Goal: Information Seeking & Learning: Check status

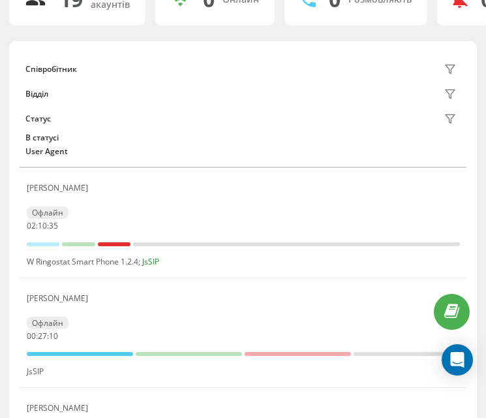
scroll to position [131, 0]
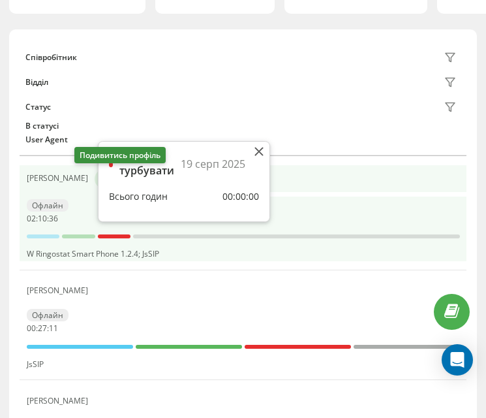
click at [99, 183] on icon at bounding box center [104, 179] width 10 height 10
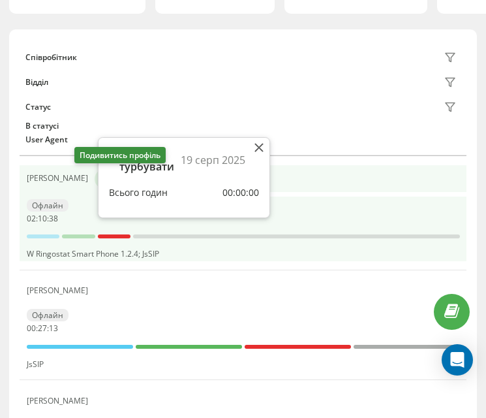
click at [99, 179] on icon at bounding box center [104, 179] width 10 height 10
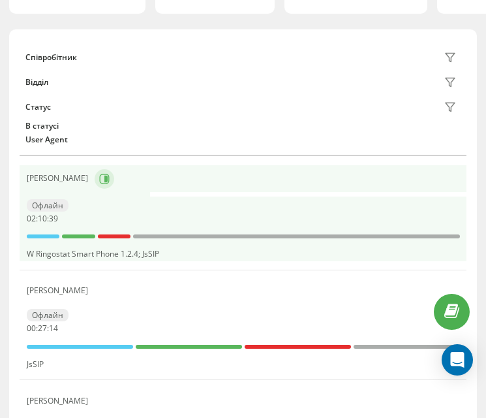
click at [104, 180] on icon at bounding box center [105, 178] width 3 height 7
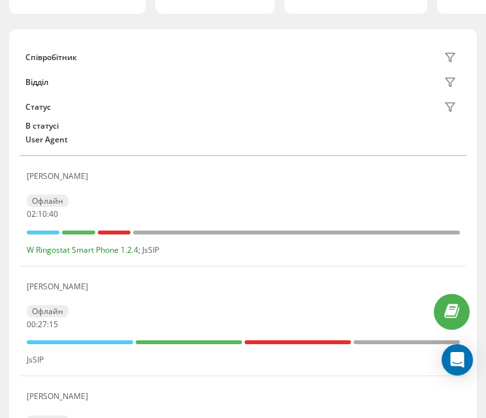
scroll to position [261, 0]
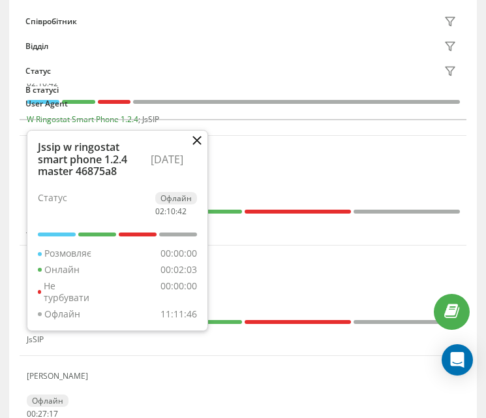
click at [198, 141] on icon at bounding box center [197, 140] width 8 height 8
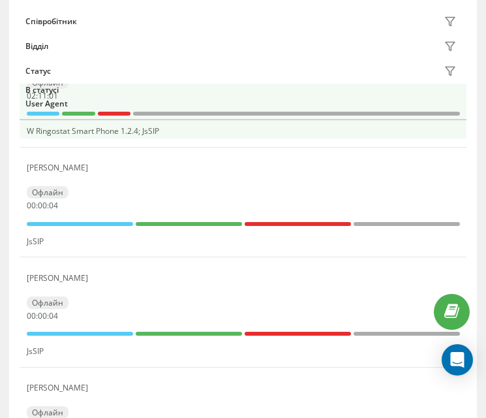
scroll to position [261, 0]
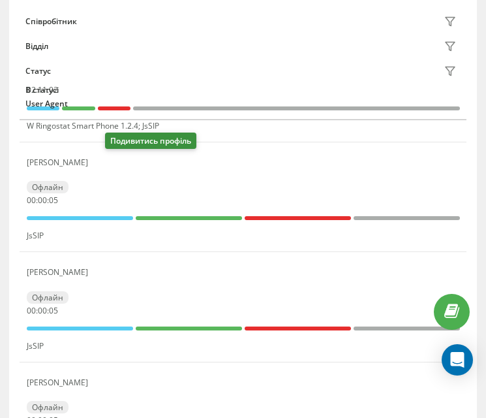
click at [108, 168] on icon at bounding box center [102, 162] width 10 height 10
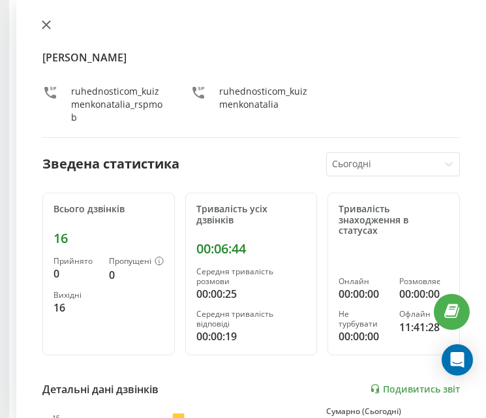
click at [46, 25] on icon at bounding box center [46, 25] width 8 height 8
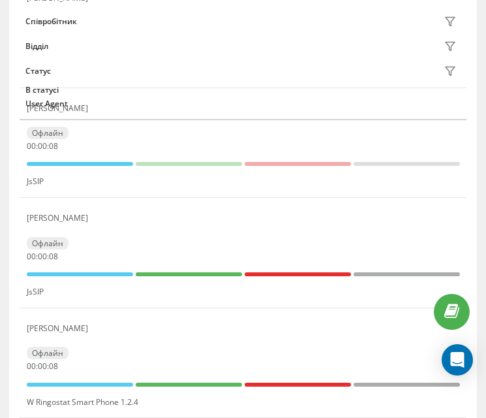
scroll to position [326, 0]
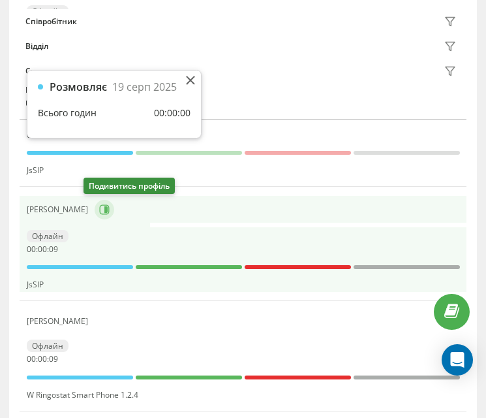
click at [99, 209] on icon at bounding box center [104, 209] width 10 height 10
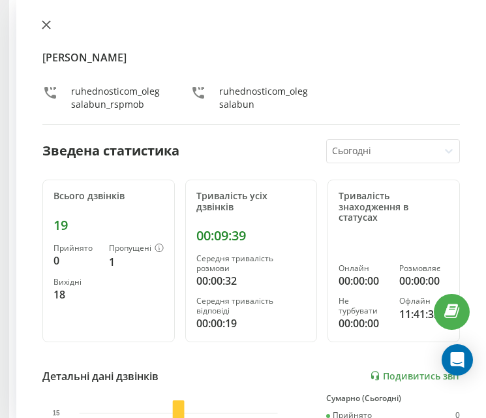
click at [46, 24] on icon at bounding box center [46, 25] width 8 height 8
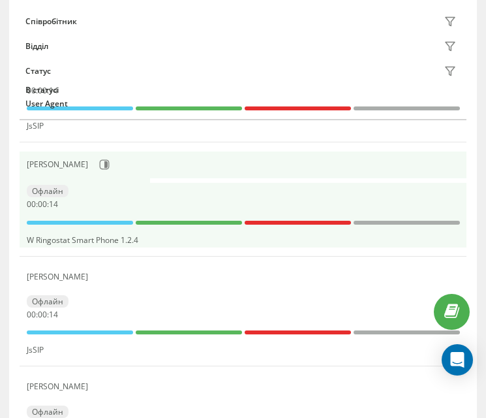
scroll to position [522, 0]
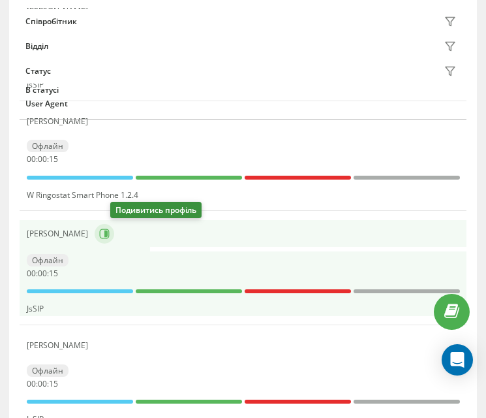
click at [110, 230] on icon at bounding box center [104, 234] width 10 height 10
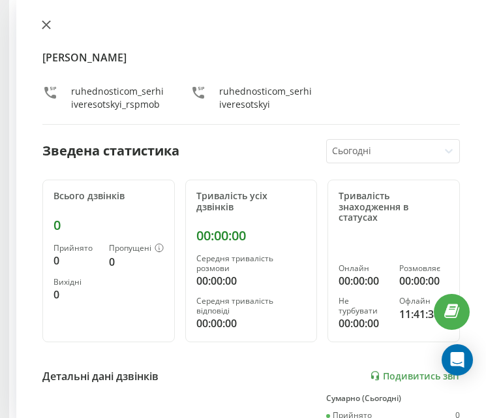
click at [48, 27] on icon at bounding box center [46, 24] width 9 height 9
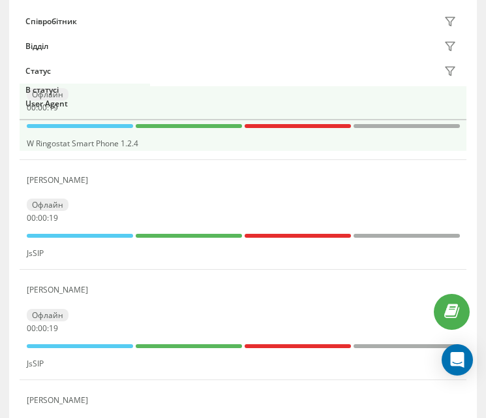
scroll to position [653, 0]
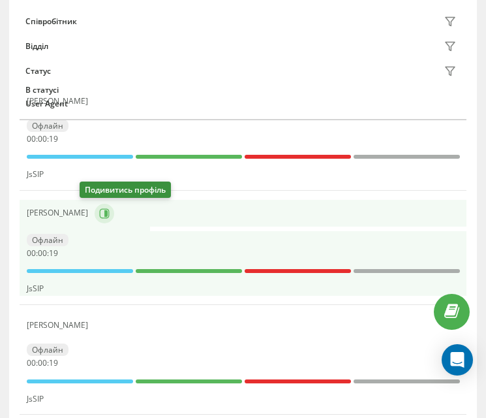
click at [99, 208] on icon at bounding box center [104, 213] width 10 height 10
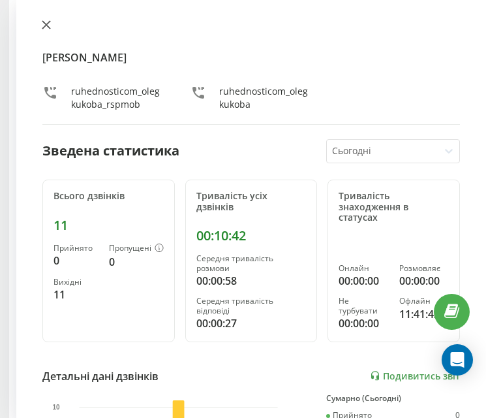
click at [40, 20] on button at bounding box center [46, 26] width 17 height 12
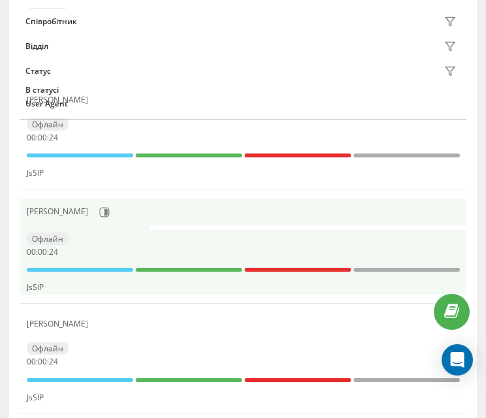
scroll to position [653, 0]
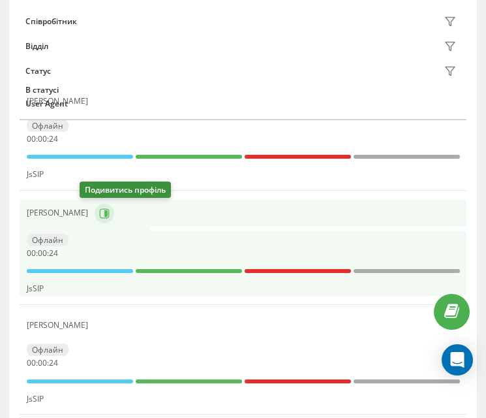
click at [96, 221] on button at bounding box center [105, 214] width 20 height 20
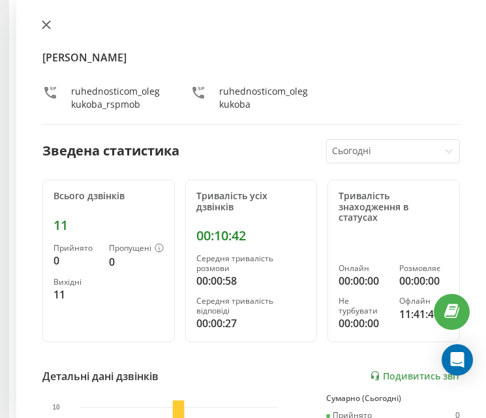
click at [41, 31] on button at bounding box center [46, 26] width 17 height 12
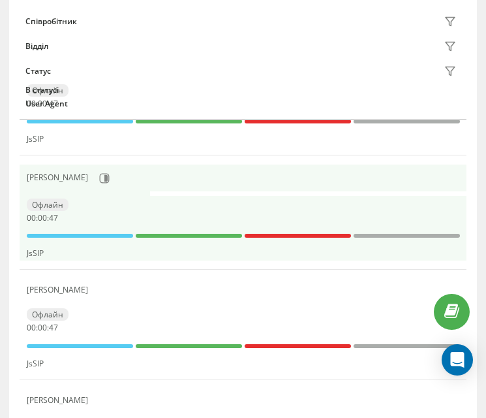
scroll to position [718, 0]
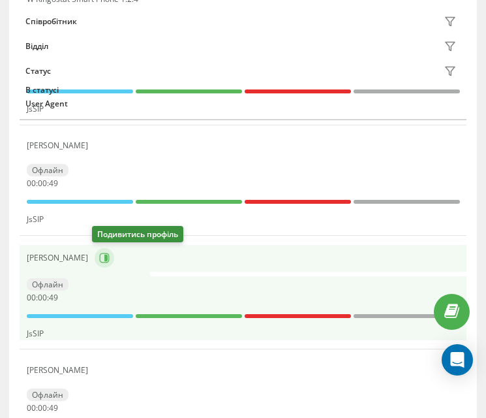
click at [104, 258] on icon at bounding box center [105, 258] width 3 height 7
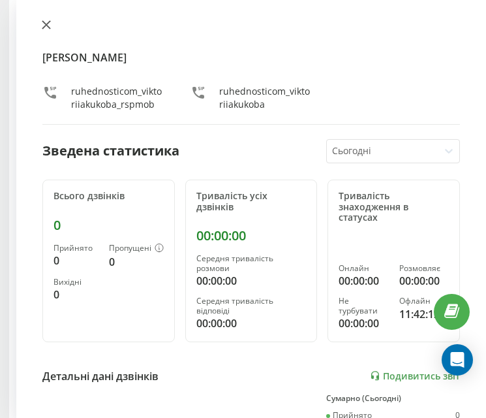
click at [49, 25] on icon at bounding box center [46, 24] width 9 height 9
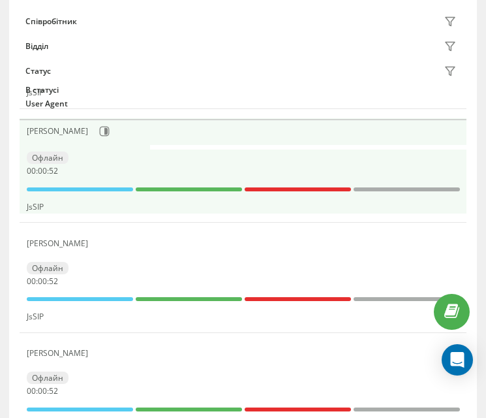
scroll to position [849, 0]
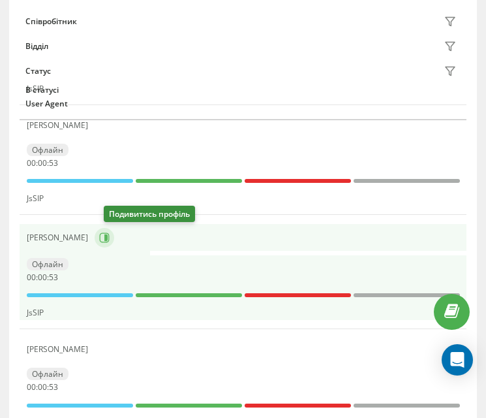
click at [108, 240] on icon at bounding box center [104, 237] width 10 height 10
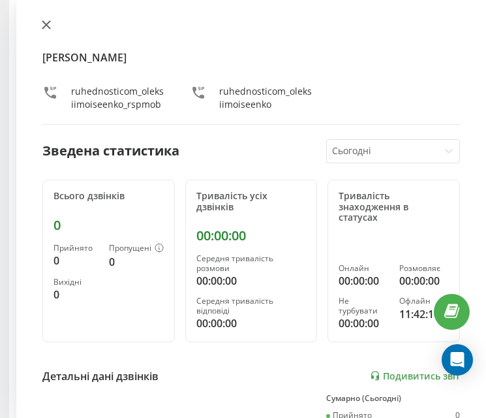
click at [50, 26] on icon at bounding box center [46, 24] width 9 height 9
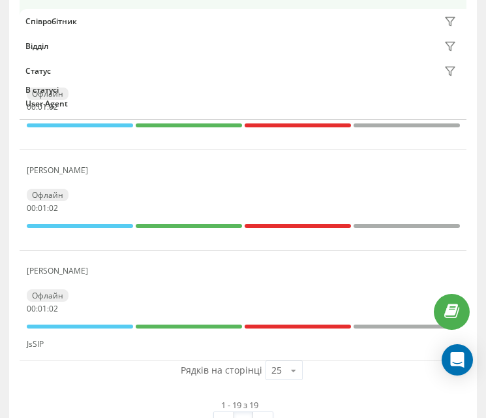
scroll to position [2020, 0]
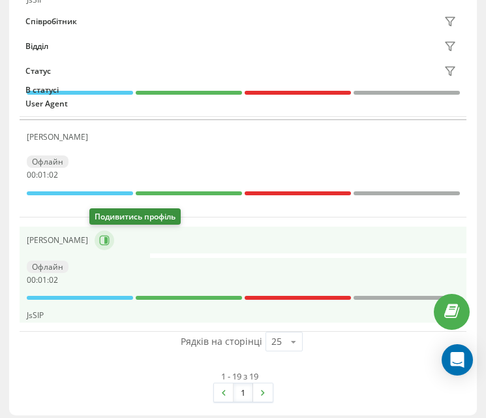
click at [102, 246] on button at bounding box center [105, 240] width 20 height 20
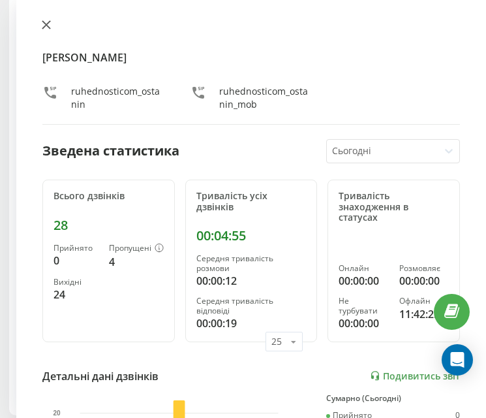
click at [52, 31] on button at bounding box center [46, 26] width 17 height 12
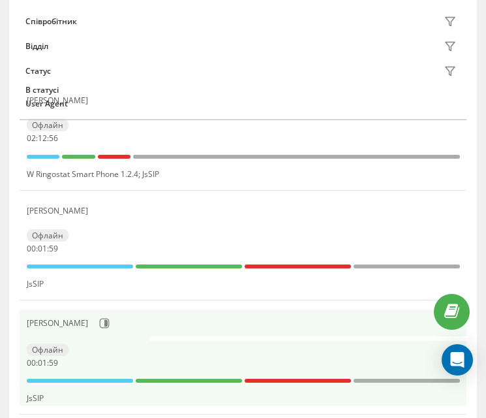
scroll to position [264, 0]
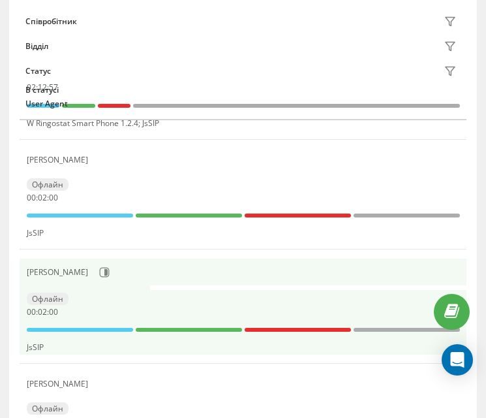
click at [97, 293] on div "Офлайн 00 : 02 : 00" at bounding box center [244, 305] width 434 height 24
click at [99, 277] on icon at bounding box center [104, 272] width 10 height 10
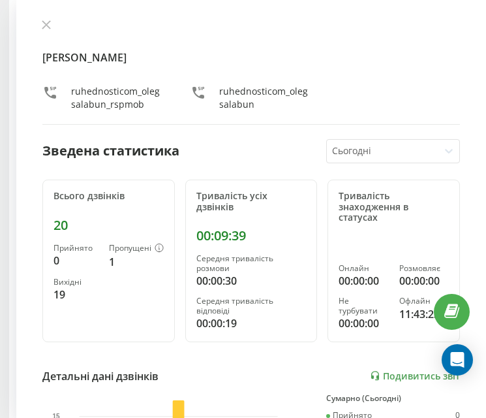
click at [46, 37] on div "[PERSON_NAME] ruhednosticom_olegsalabun_rspmob ruhednosticom_olegsalabun" at bounding box center [251, 72] width 418 height 105
click at [44, 31] on button at bounding box center [46, 26] width 17 height 12
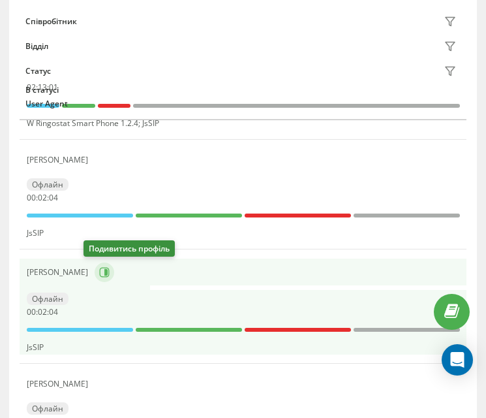
click at [96, 278] on button at bounding box center [105, 272] width 20 height 20
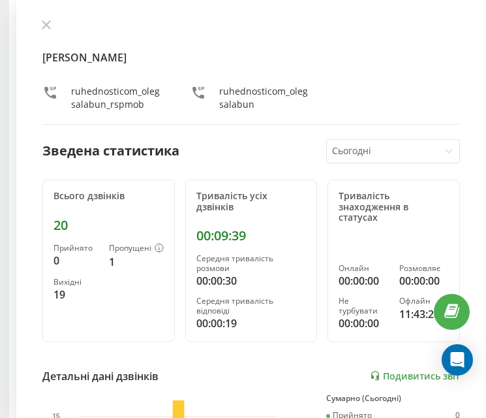
click at [45, 26] on icon at bounding box center [46, 25] width 8 height 8
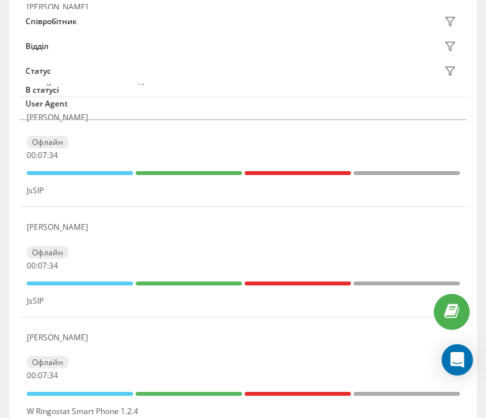
scroll to position [525, 0]
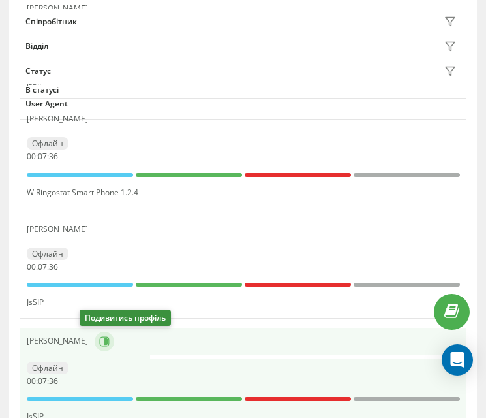
click at [95, 334] on button at bounding box center [105, 342] width 20 height 20
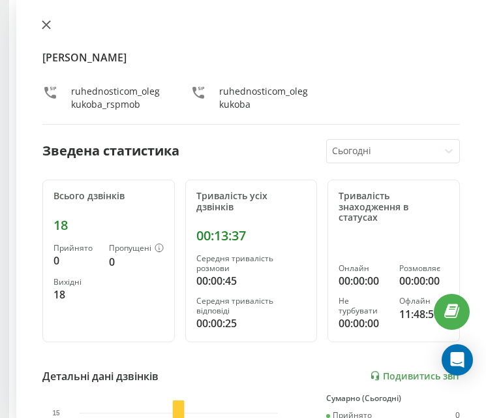
click at [42, 26] on icon at bounding box center [46, 24] width 9 height 9
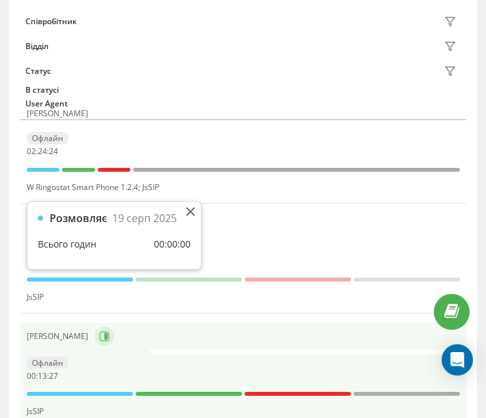
scroll to position [195, 0]
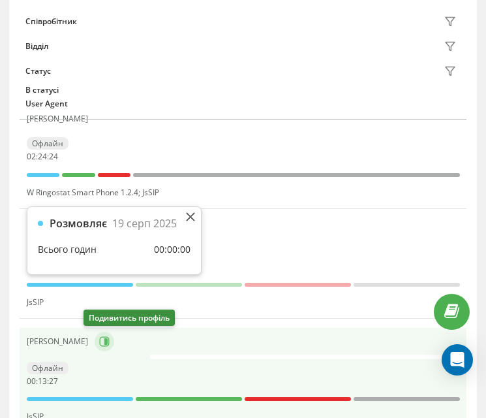
click at [99, 344] on icon at bounding box center [104, 341] width 10 height 10
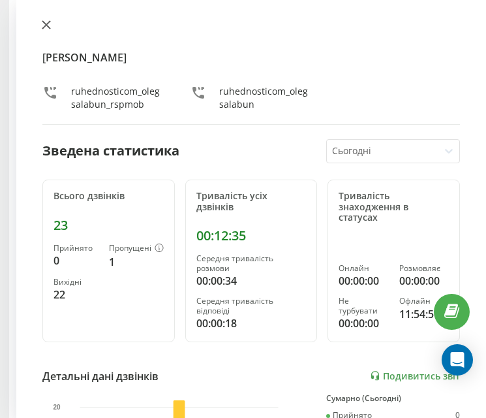
click at [43, 31] on button at bounding box center [46, 26] width 17 height 12
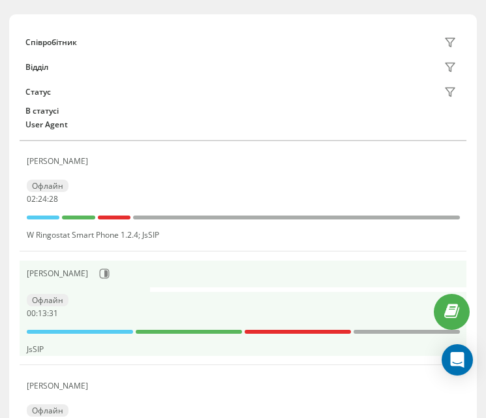
scroll to position [64, 0]
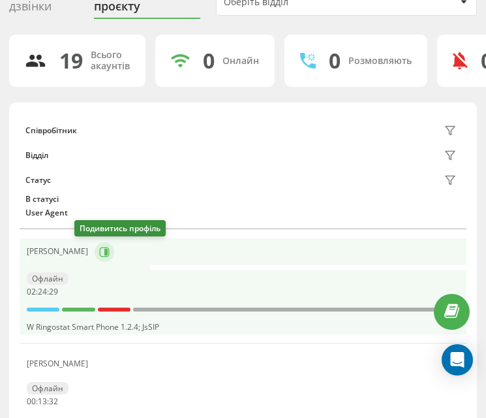
click at [95, 259] on button at bounding box center [105, 252] width 20 height 20
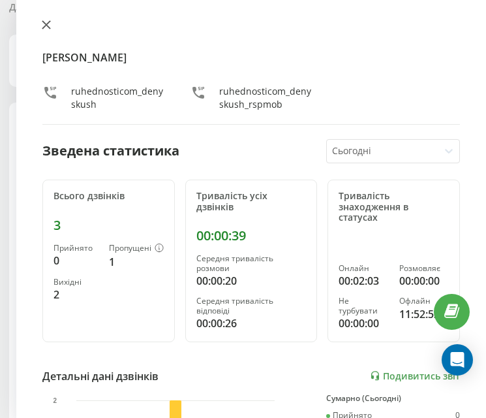
click at [44, 25] on icon at bounding box center [46, 24] width 9 height 9
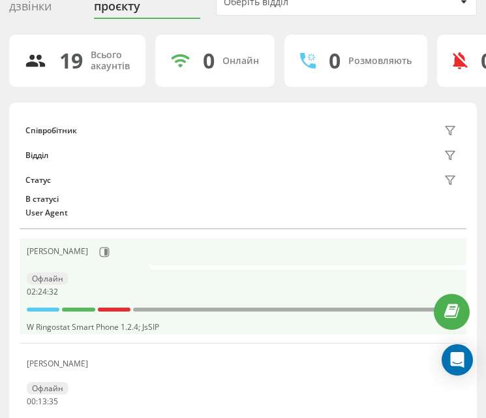
scroll to position [129, 0]
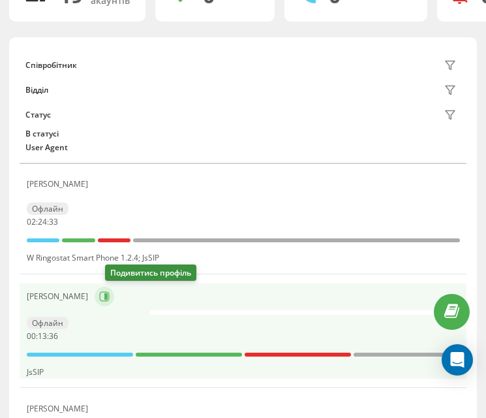
click at [110, 296] on icon at bounding box center [104, 296] width 10 height 10
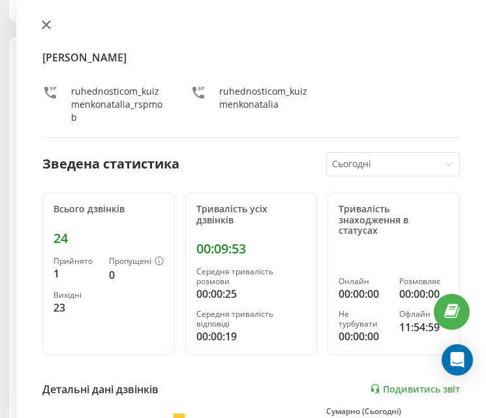
click at [41, 22] on button at bounding box center [46, 26] width 17 height 12
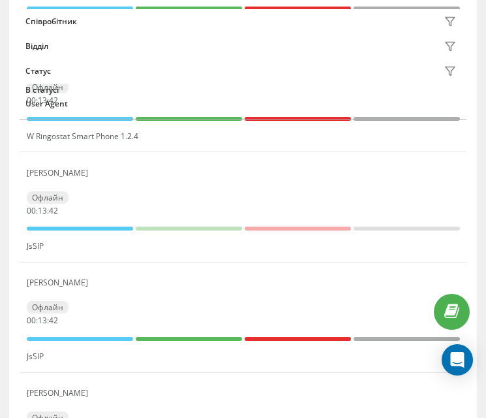
scroll to position [652, 0]
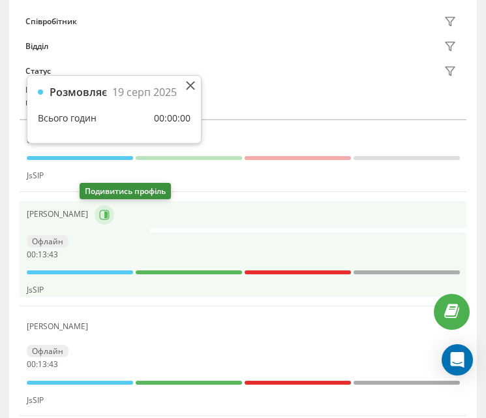
click at [104, 215] on icon at bounding box center [105, 214] width 3 height 7
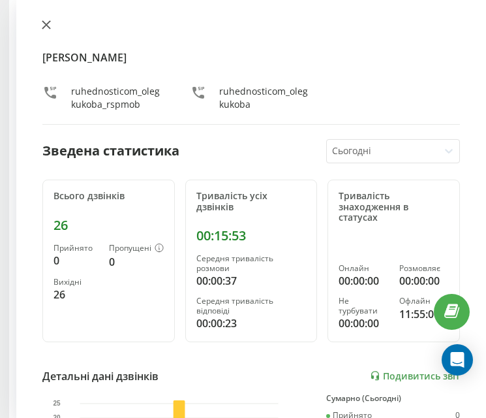
click at [41, 27] on button at bounding box center [46, 26] width 17 height 12
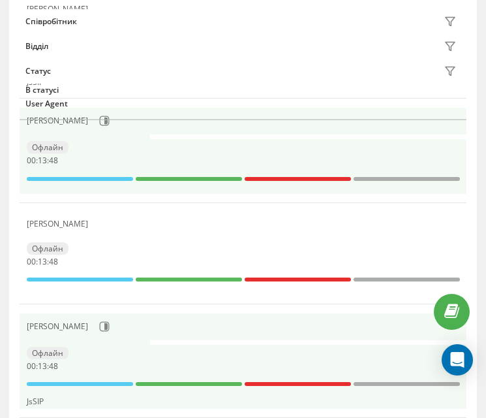
scroll to position [2023, 0]
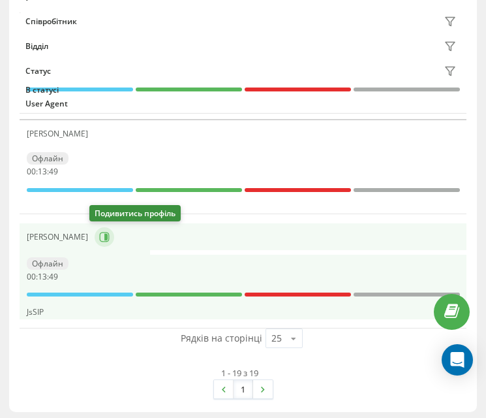
click at [102, 242] on button at bounding box center [105, 237] width 20 height 20
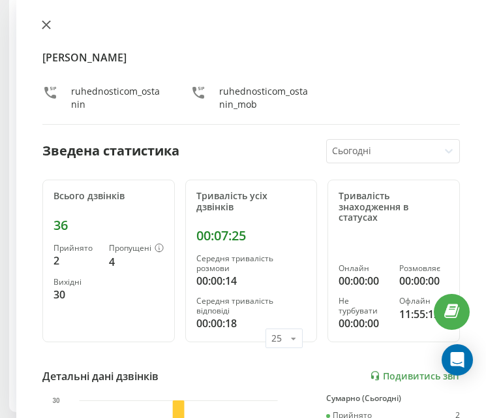
click at [38, 22] on button at bounding box center [46, 26] width 17 height 12
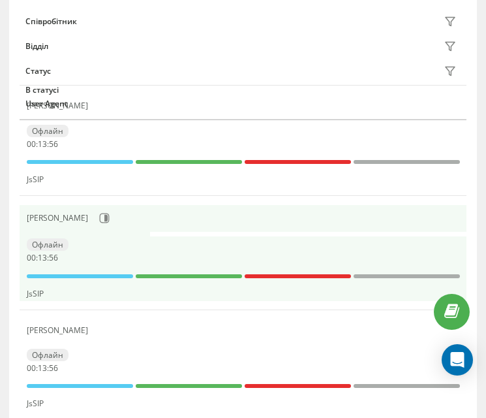
scroll to position [913, 0]
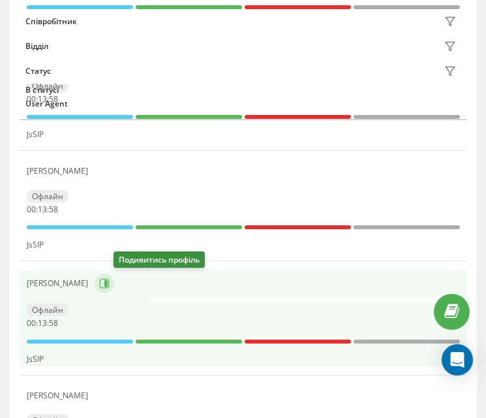
click at [114, 283] on button at bounding box center [105, 284] width 20 height 20
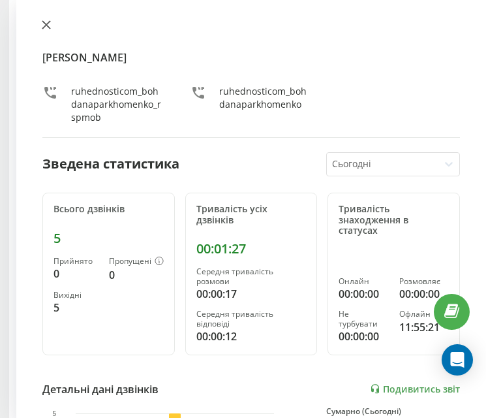
click at [48, 29] on icon at bounding box center [46, 24] width 9 height 9
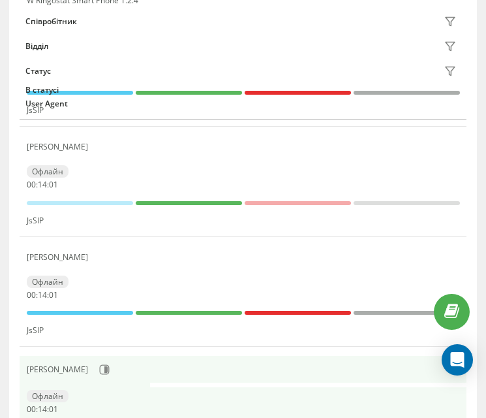
scroll to position [586, 0]
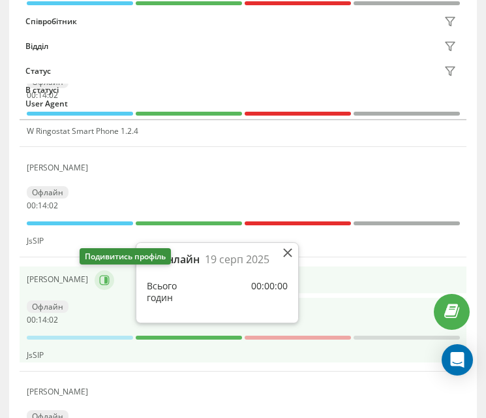
click at [104, 283] on icon at bounding box center [105, 279] width 3 height 7
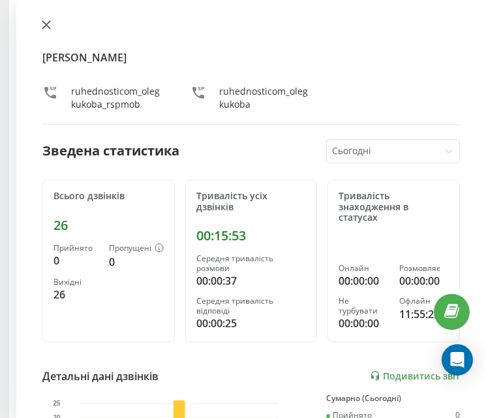
click at [44, 29] on button at bounding box center [46, 26] width 17 height 12
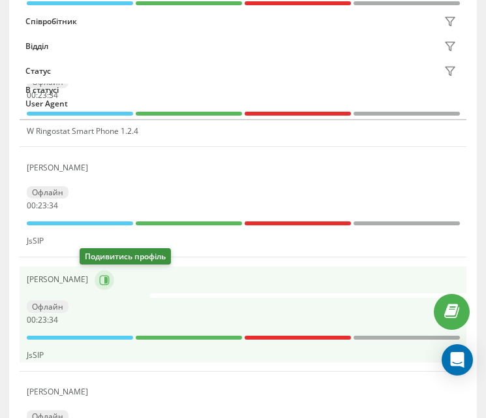
click at [99, 276] on icon at bounding box center [104, 280] width 10 height 10
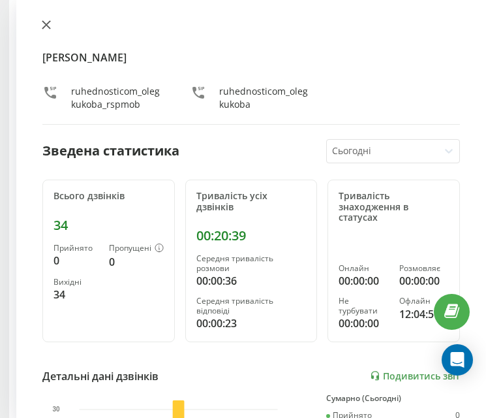
click at [46, 23] on icon at bounding box center [46, 24] width 9 height 9
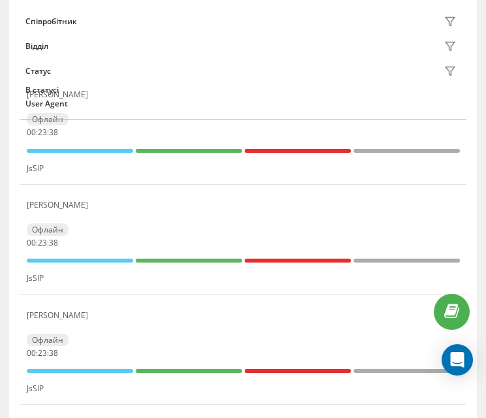
scroll to position [1958, 0]
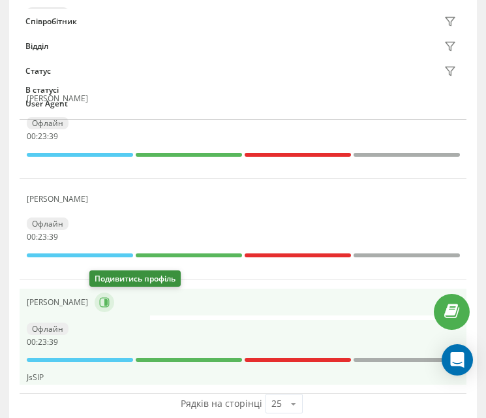
click at [95, 308] on button at bounding box center [105, 303] width 20 height 20
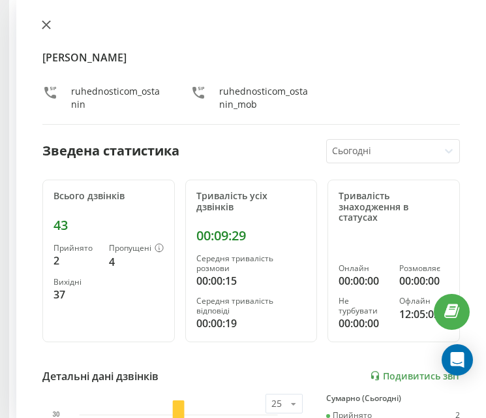
click at [45, 25] on icon at bounding box center [46, 24] width 9 height 9
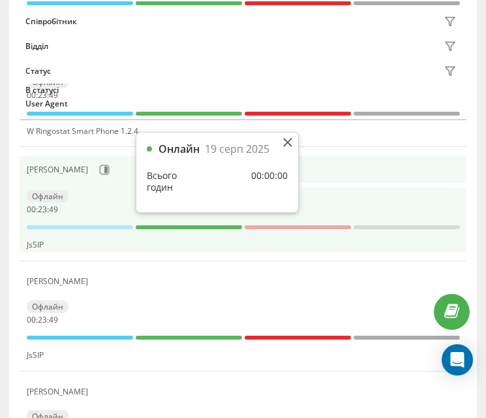
scroll to position [582, 0]
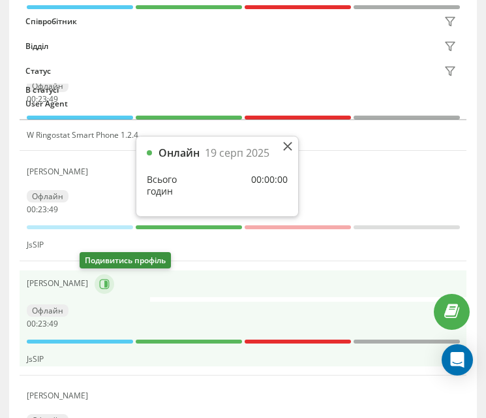
click at [104, 285] on icon at bounding box center [105, 283] width 3 height 7
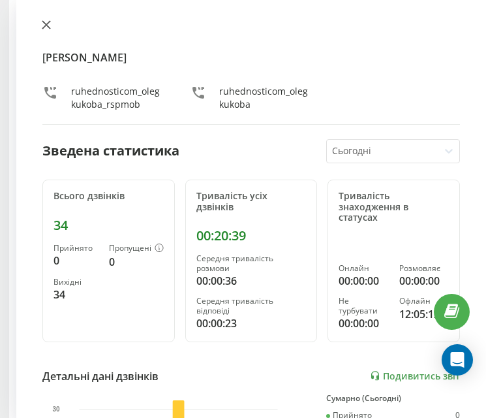
click at [47, 27] on icon at bounding box center [46, 24] width 9 height 9
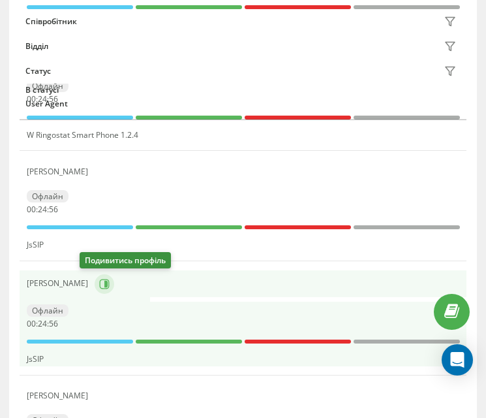
click at [95, 290] on button at bounding box center [105, 284] width 20 height 20
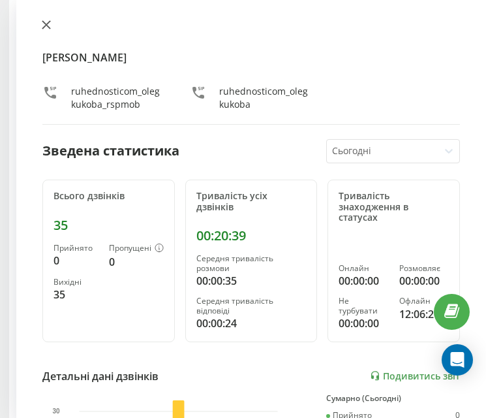
click at [43, 27] on icon at bounding box center [46, 25] width 8 height 8
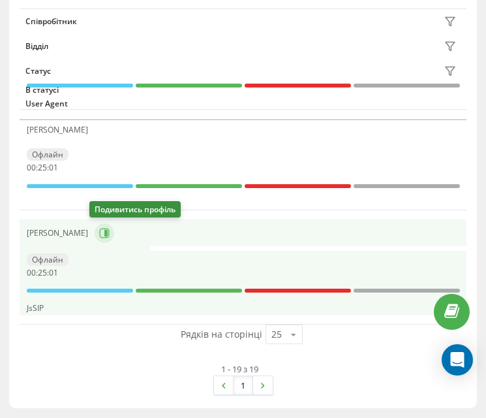
click at [99, 230] on icon at bounding box center [104, 233] width 10 height 10
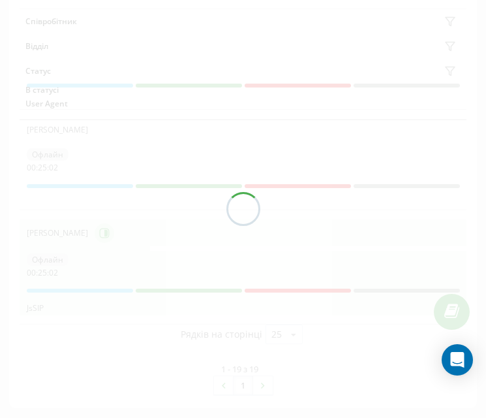
scroll to position [2023, 0]
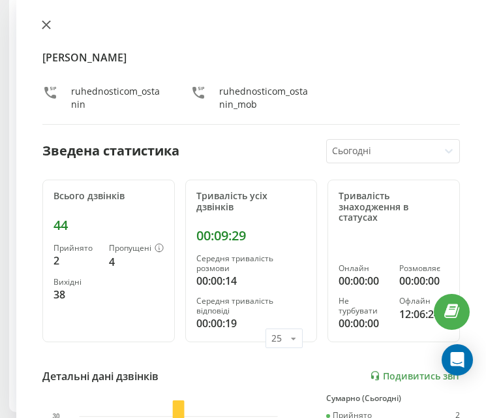
click at [42, 24] on icon at bounding box center [46, 24] width 9 height 9
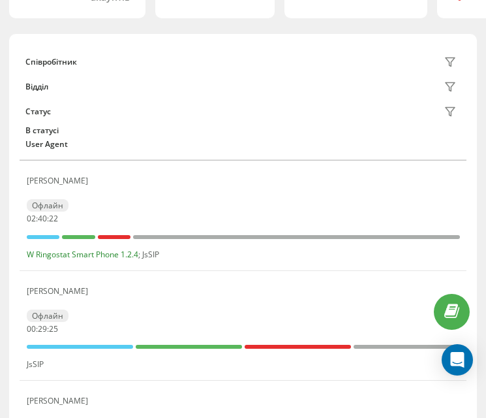
scroll to position [129, 0]
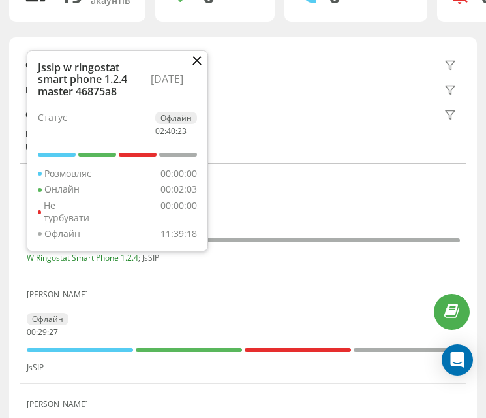
click at [197, 56] on button at bounding box center [197, 62] width 9 height 12
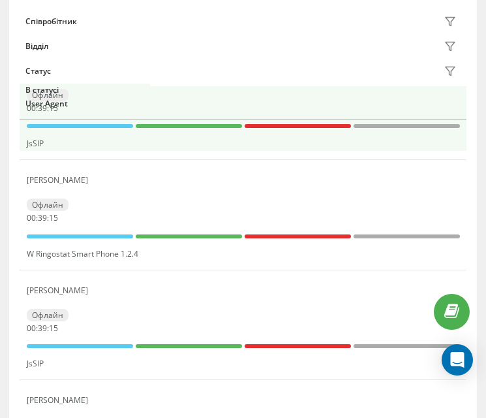
scroll to position [521, 0]
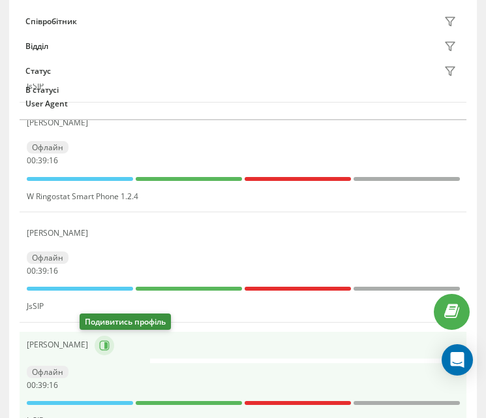
click at [99, 344] on icon at bounding box center [104, 345] width 10 height 10
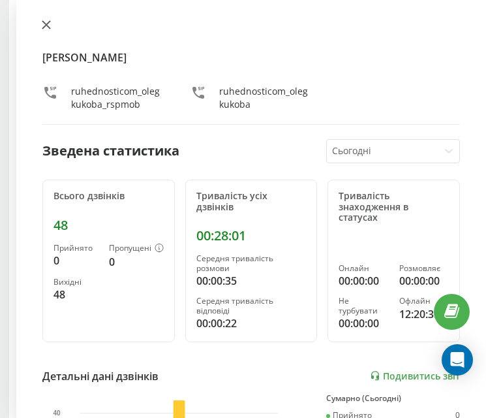
click at [46, 24] on icon at bounding box center [46, 25] width 8 height 8
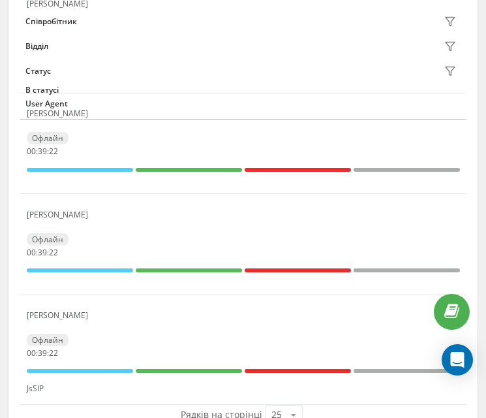
scroll to position [1958, 0]
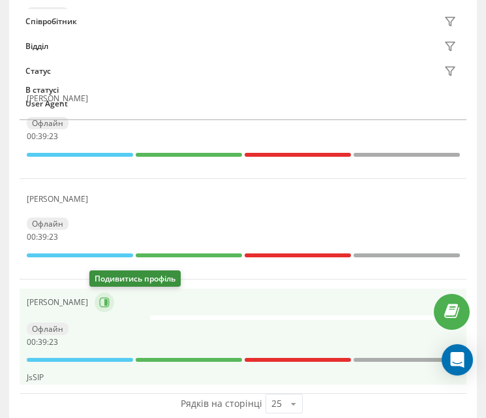
click at [99, 298] on icon at bounding box center [104, 302] width 10 height 10
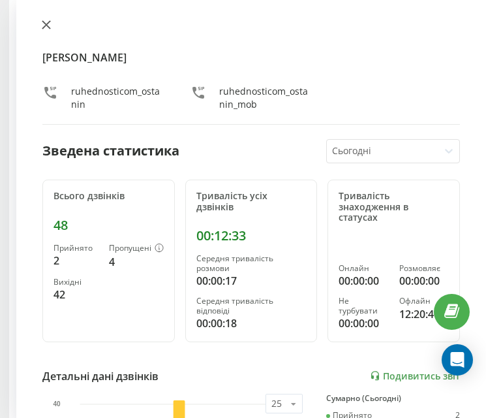
click at [50, 26] on icon at bounding box center [46, 24] width 9 height 9
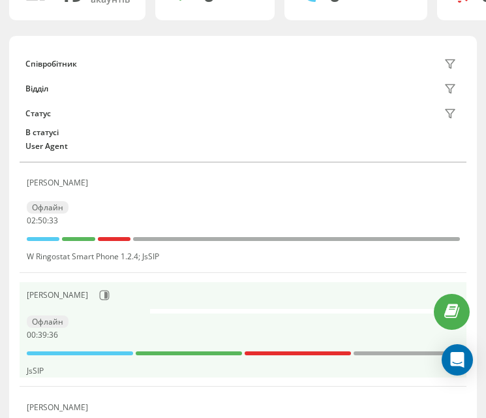
scroll to position [392, 0]
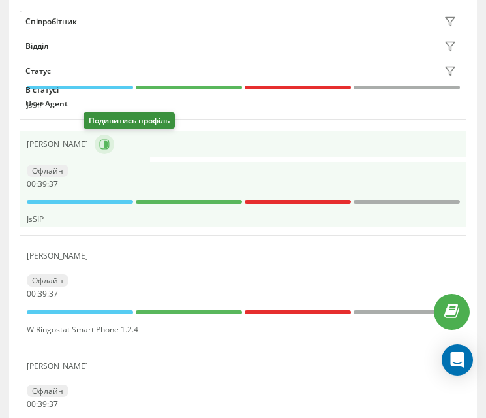
click at [95, 151] on button at bounding box center [105, 145] width 20 height 20
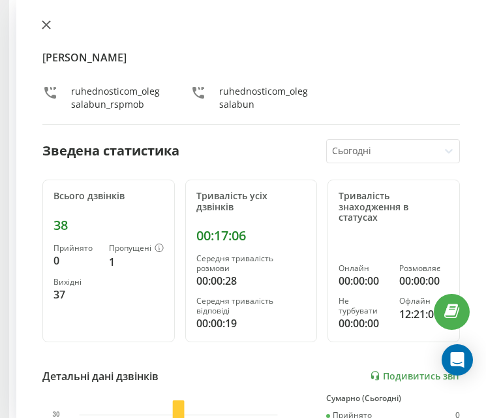
click at [42, 31] on button at bounding box center [46, 26] width 17 height 12
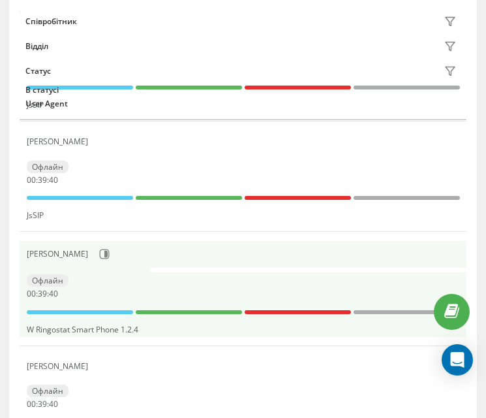
scroll to position [588, 0]
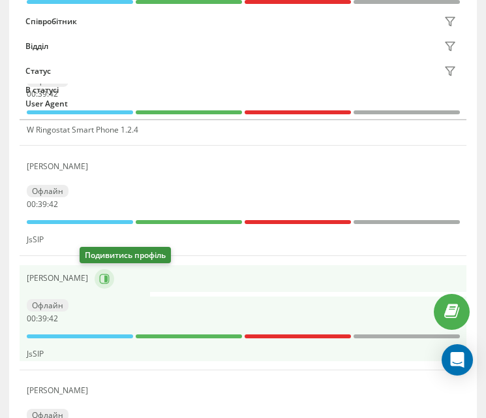
click at [99, 279] on icon at bounding box center [104, 279] width 10 height 10
click at [0, 0] on div at bounding box center [0, 0] width 0 height 0
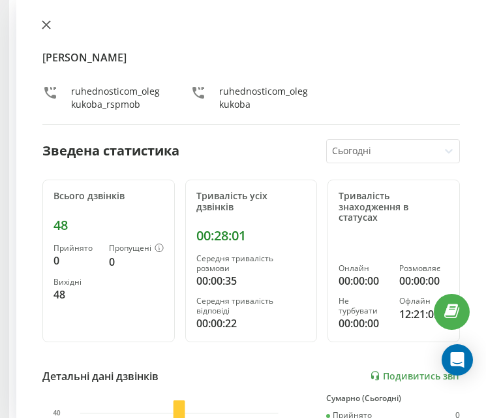
click at [40, 22] on button at bounding box center [46, 26] width 17 height 12
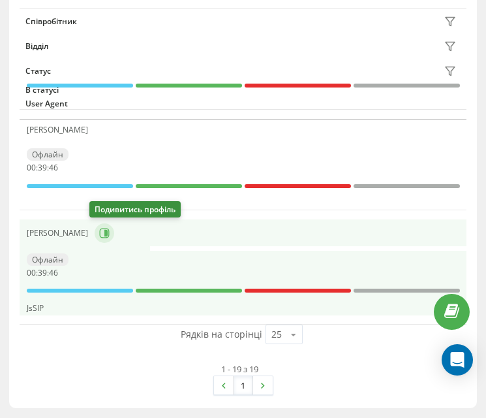
click at [99, 232] on icon at bounding box center [104, 233] width 10 height 10
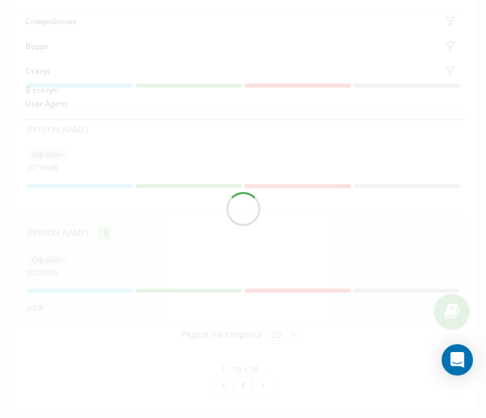
scroll to position [2023, 0]
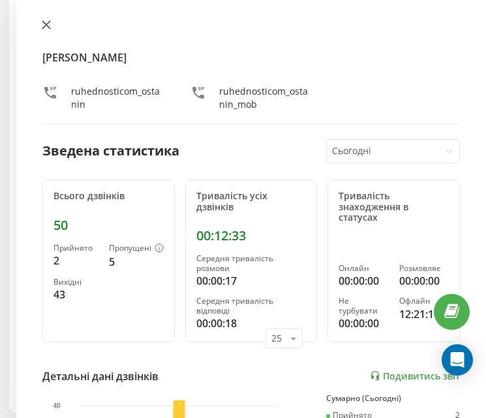
click at [45, 30] on button at bounding box center [46, 26] width 17 height 12
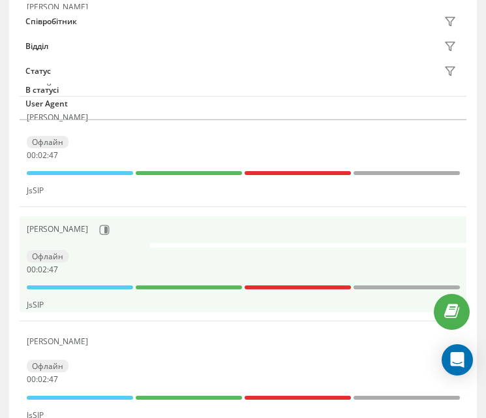
scroll to position [652, 0]
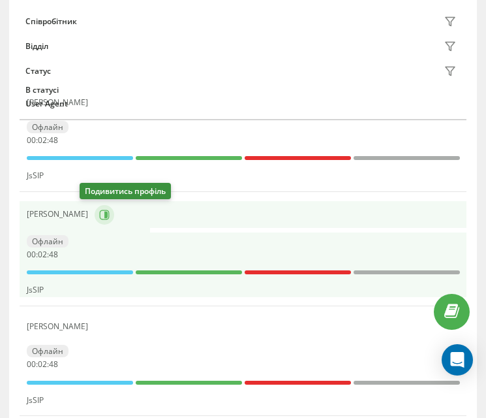
click at [99, 219] on icon at bounding box center [104, 215] width 10 height 10
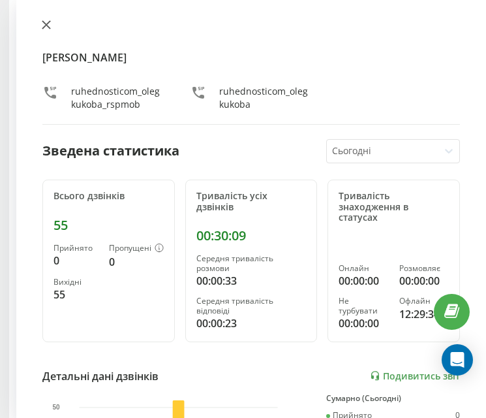
click at [48, 28] on icon at bounding box center [46, 24] width 9 height 9
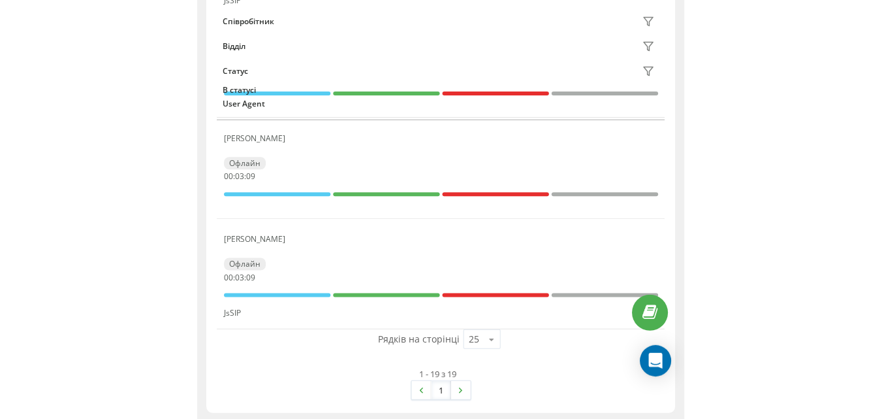
scroll to position [674, 0]
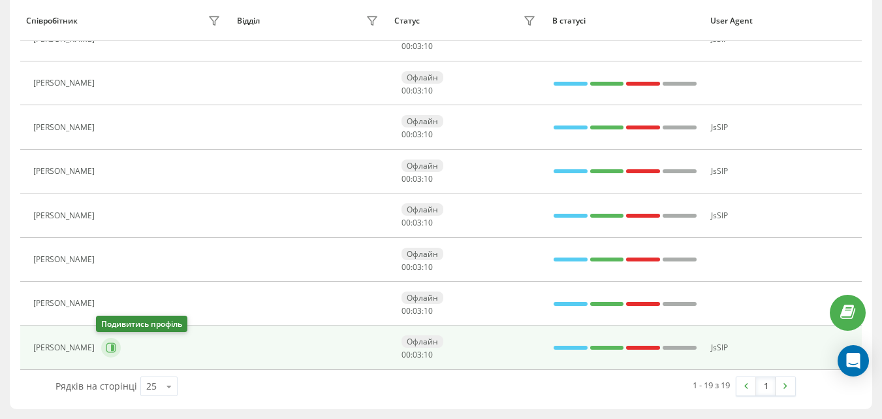
click at [106, 348] on icon at bounding box center [111, 347] width 10 height 10
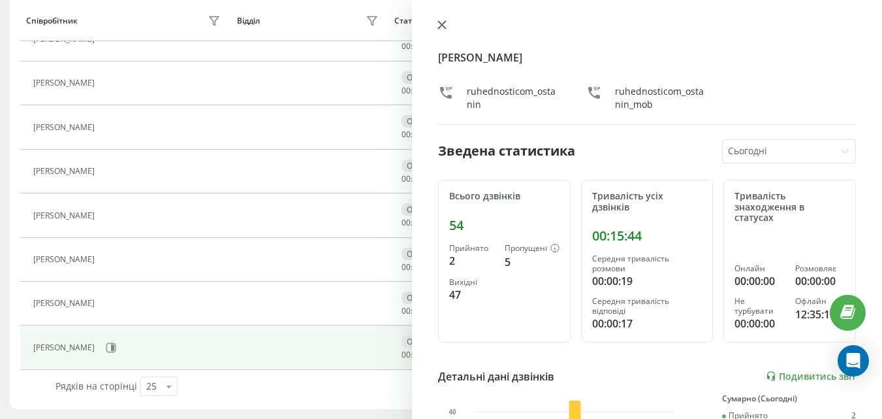
click at [443, 29] on icon at bounding box center [441, 24] width 9 height 9
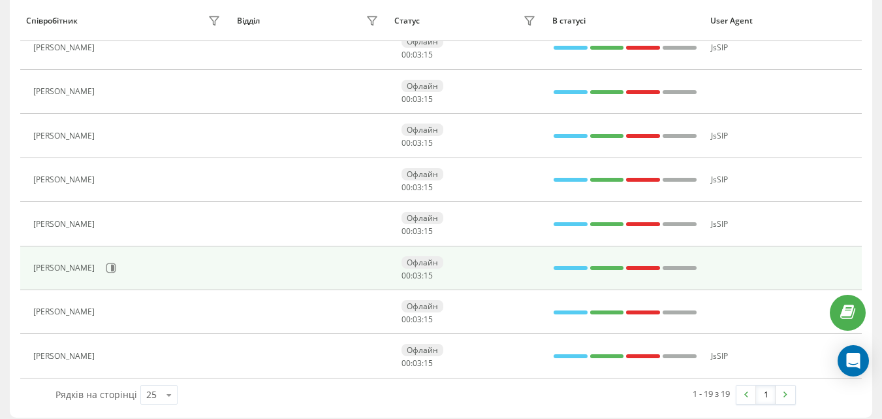
scroll to position [609, 0]
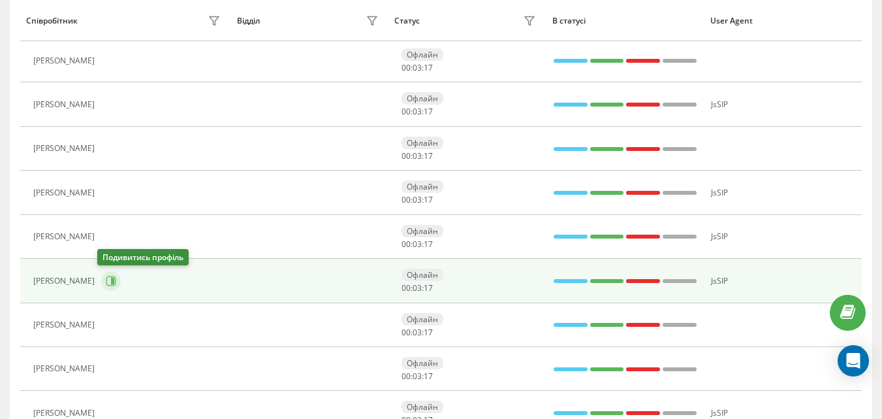
click at [109, 286] on button at bounding box center [111, 281] width 20 height 20
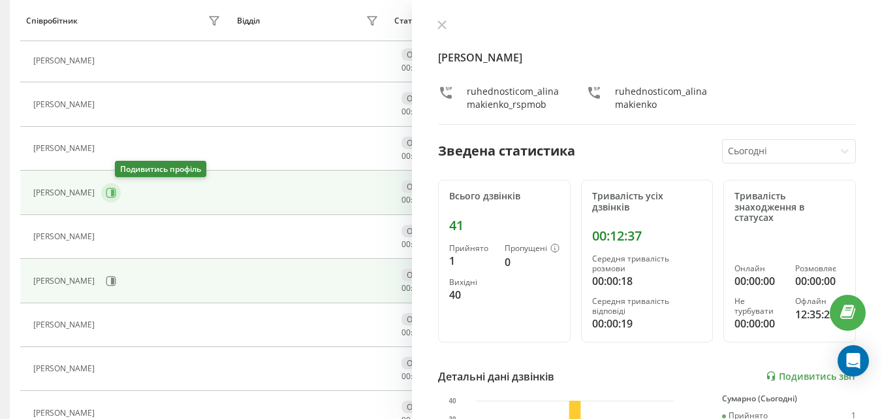
click at [116, 196] on icon at bounding box center [111, 192] width 10 height 10
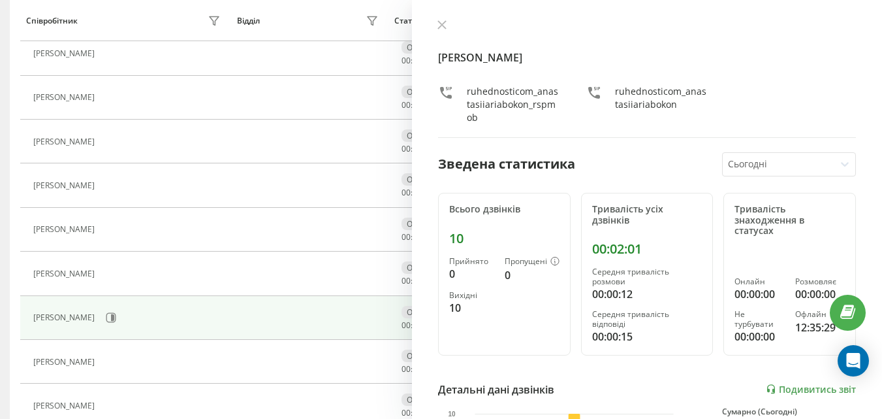
scroll to position [283, 0]
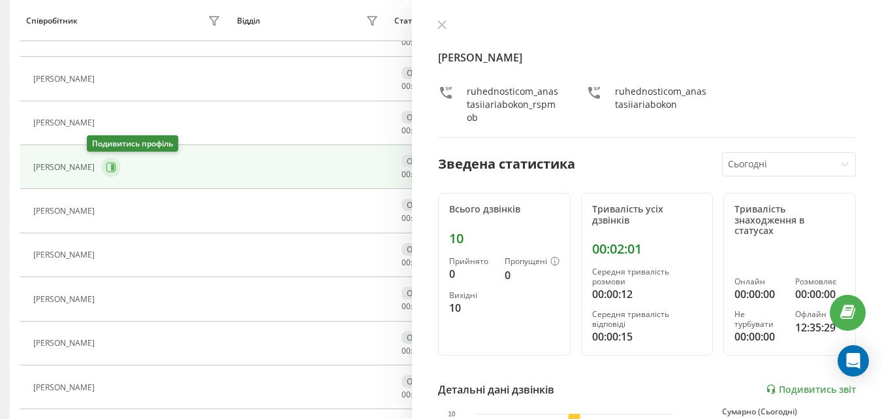
click at [101, 173] on button at bounding box center [111, 167] width 20 height 20
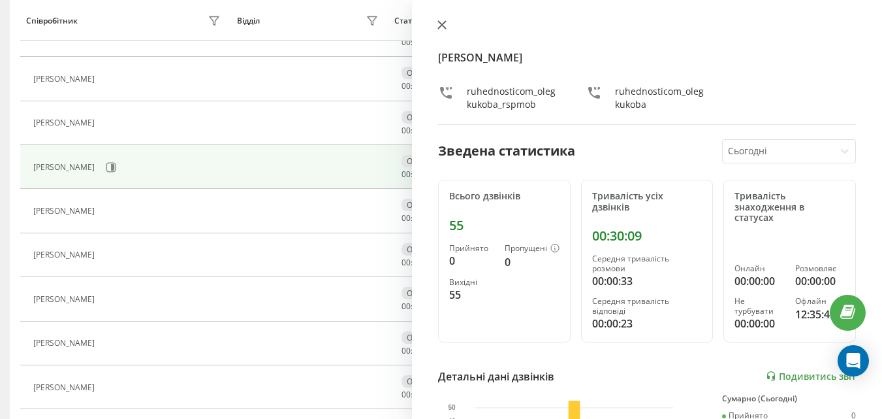
click at [441, 25] on icon at bounding box center [442, 25] width 8 height 8
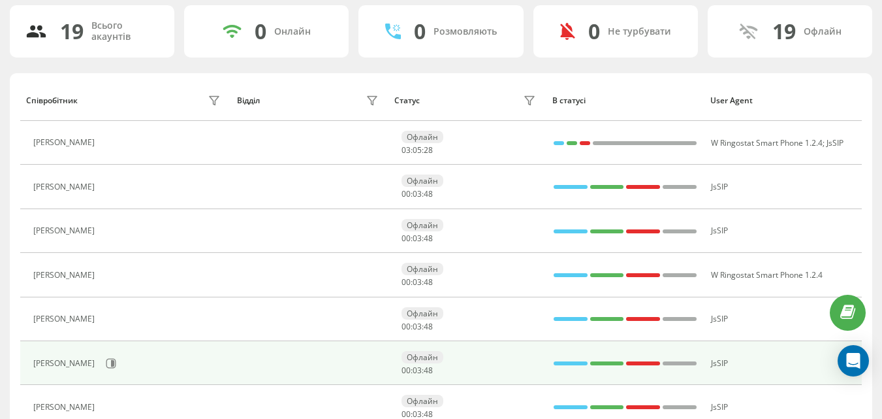
scroll to position [22, 0]
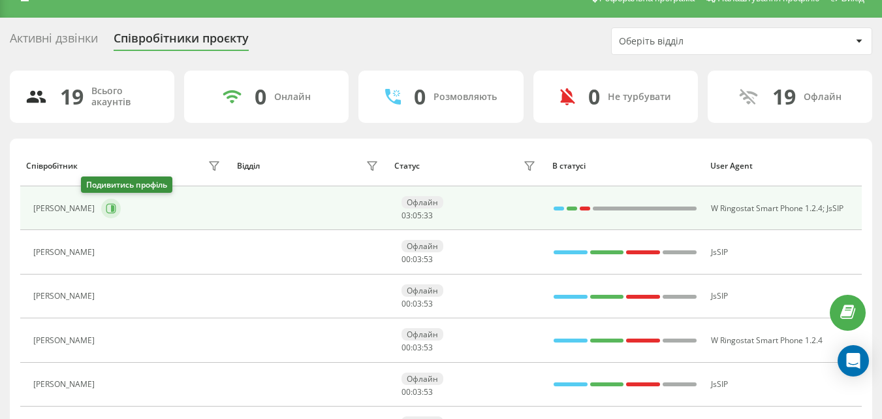
click at [111, 208] on icon at bounding box center [112, 208] width 3 height 7
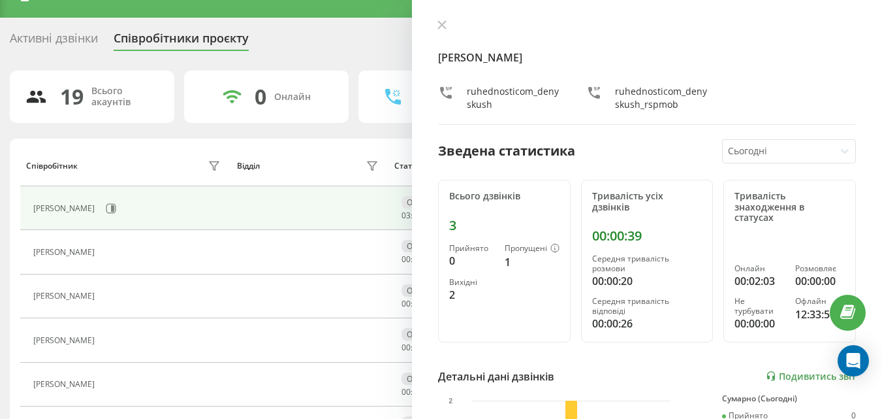
click at [437, 45] on div "[PERSON_NAME] ruhednosticom_denyskush ruhednosticom_denyskush_rspmob Зведена ст…" at bounding box center [647, 209] width 470 height 419
click at [441, 35] on div "[PERSON_NAME] ruhednosticom_denyskush ruhednosticom_denyskush_rspmob" at bounding box center [647, 72] width 418 height 105
click at [441, 20] on button at bounding box center [442, 26] width 17 height 12
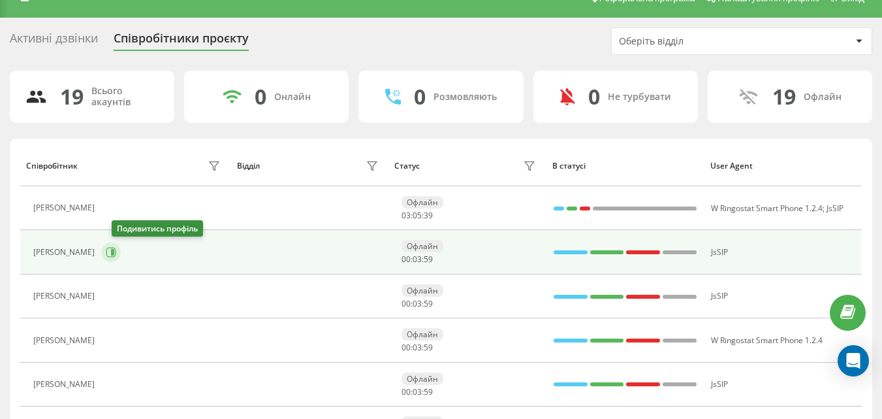
click at [114, 254] on icon at bounding box center [112, 252] width 3 height 7
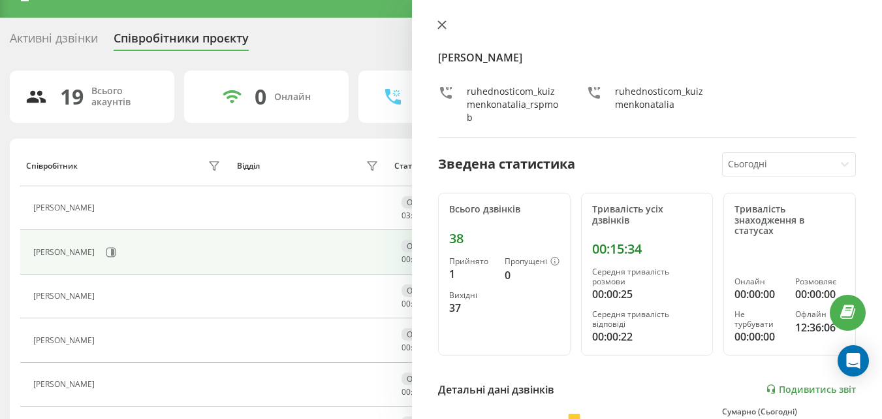
click at [443, 27] on icon at bounding box center [441, 24] width 9 height 9
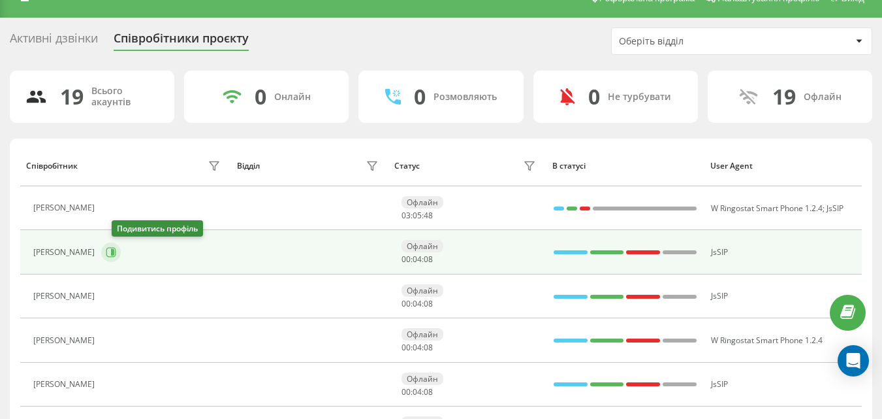
click at [116, 254] on icon at bounding box center [111, 252] width 10 height 10
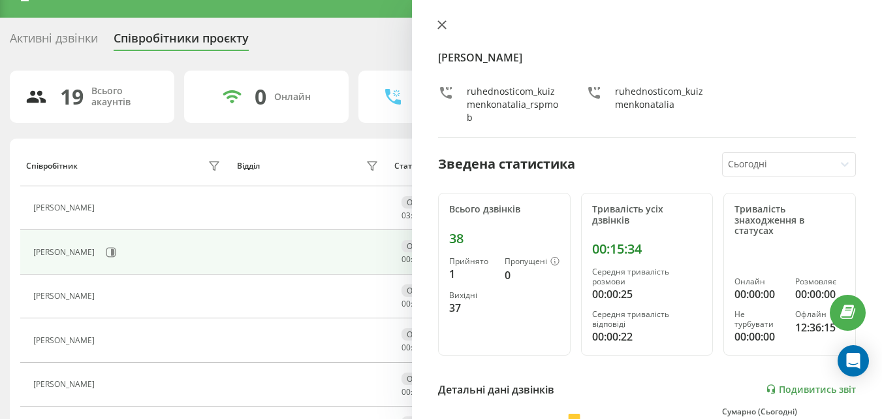
click at [442, 21] on icon at bounding box center [441, 24] width 9 height 9
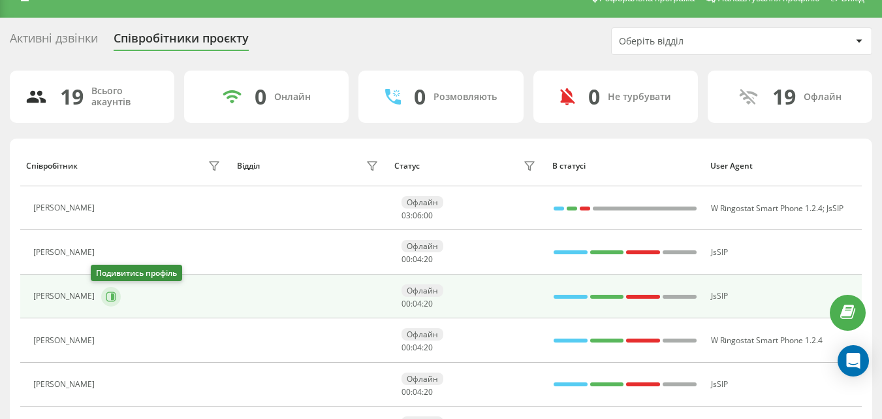
click at [106, 298] on icon at bounding box center [111, 296] width 10 height 10
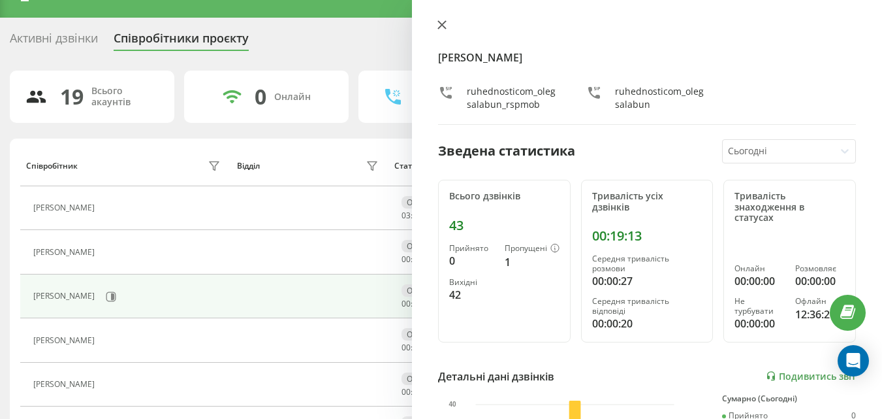
click at [435, 25] on button at bounding box center [442, 26] width 17 height 12
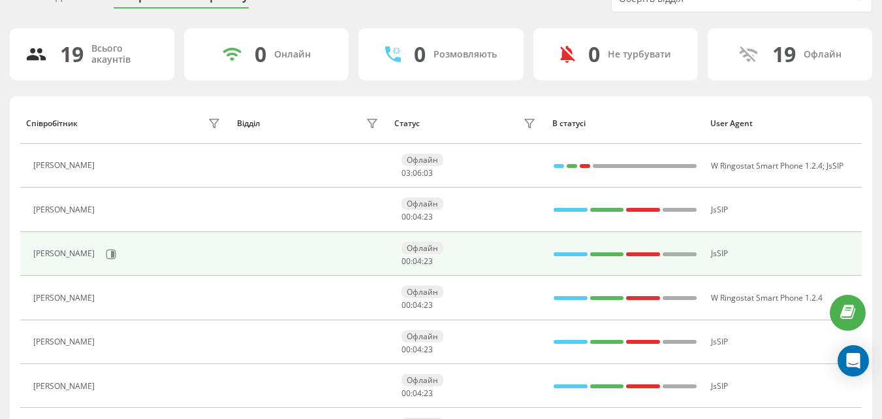
scroll to position [87, 0]
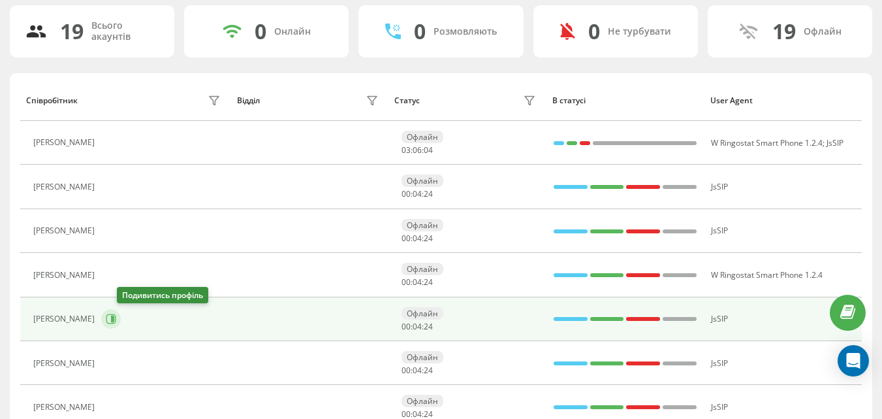
click at [118, 321] on button at bounding box center [111, 319] width 20 height 20
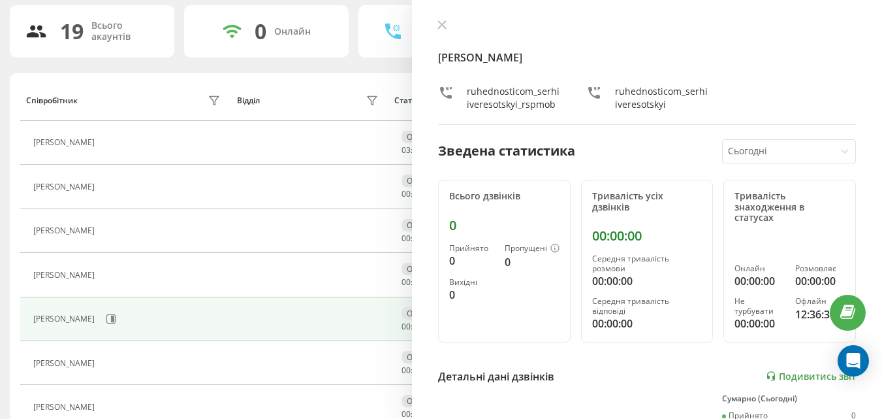
click at [443, 14] on div "[PERSON_NAME] ruhednosticom_serhiiveresotskyi_rspmob ruhednosticom_serhiivereso…" at bounding box center [647, 209] width 470 height 419
click at [439, 26] on icon at bounding box center [441, 24] width 9 height 9
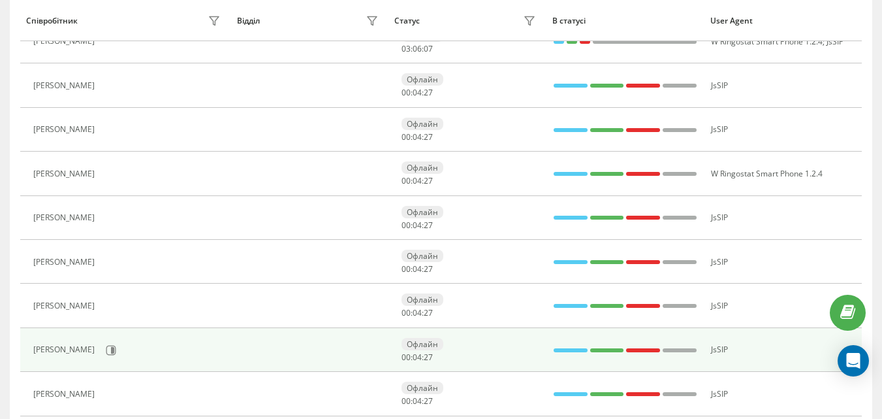
scroll to position [217, 0]
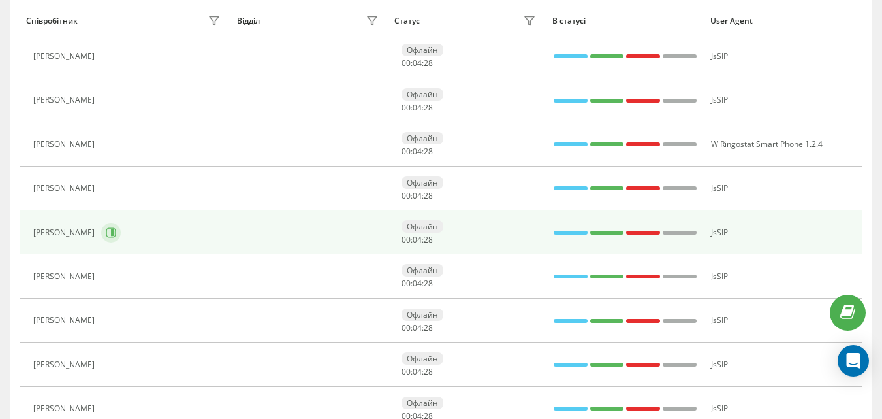
click at [106, 234] on icon at bounding box center [111, 232] width 10 height 10
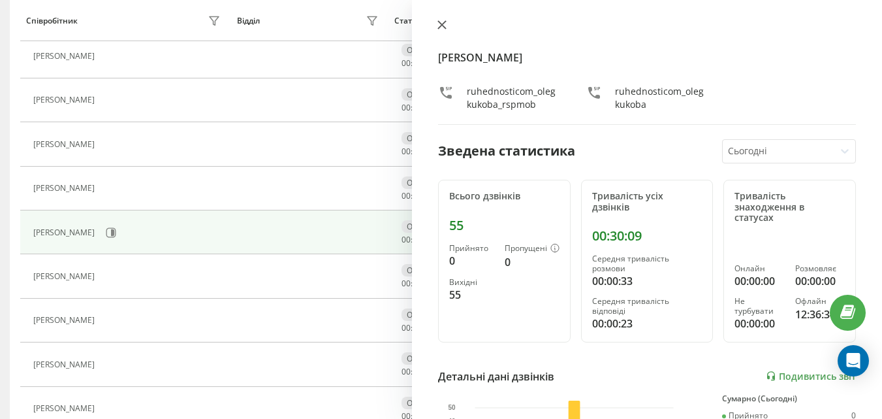
click at [441, 24] on icon at bounding box center [442, 25] width 8 height 8
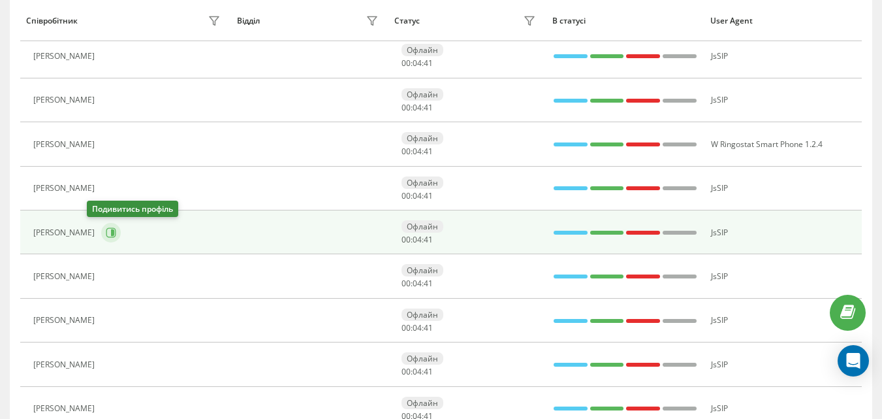
click at [106, 232] on icon at bounding box center [111, 232] width 10 height 10
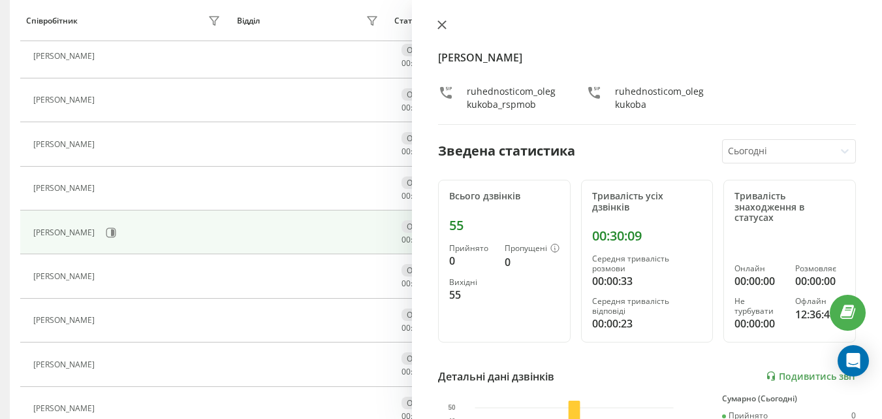
click at [440, 27] on icon at bounding box center [442, 25] width 8 height 8
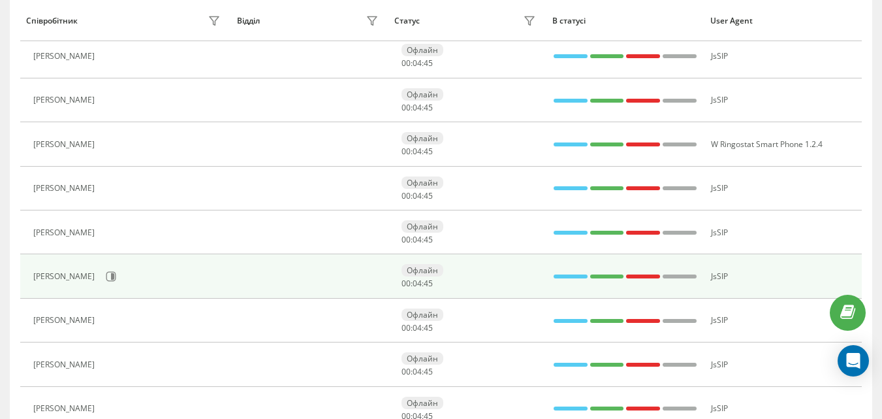
scroll to position [152, 0]
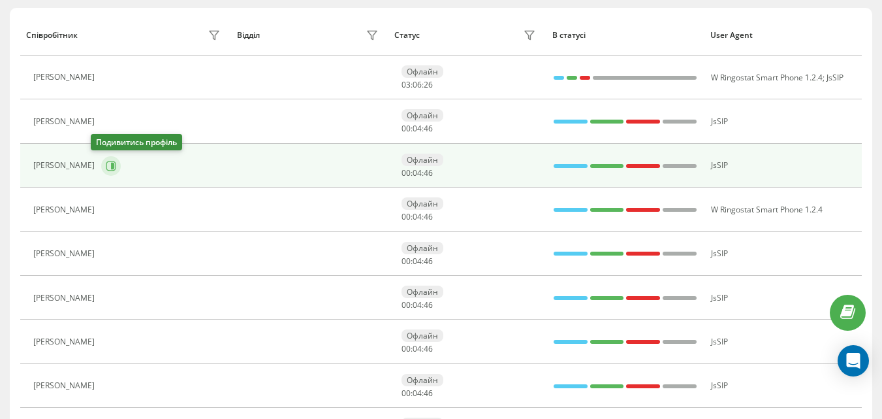
click at [106, 169] on icon at bounding box center [111, 166] width 10 height 10
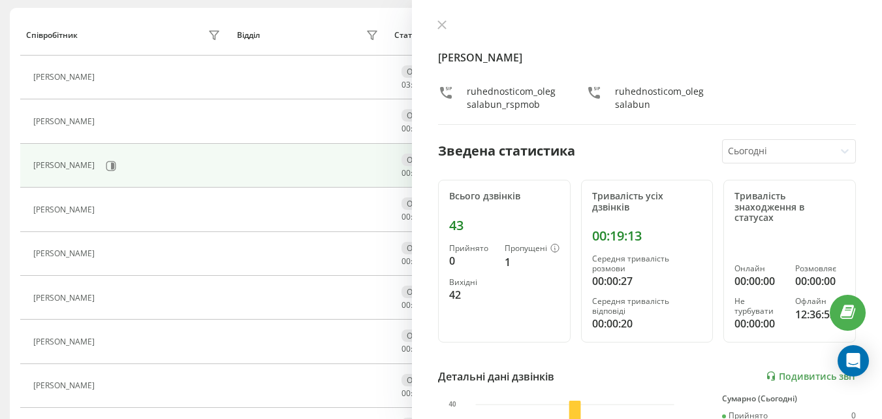
click at [445, 17] on div "[PERSON_NAME] ruhednosticom_olegsalabun_rspmob ruhednosticom_olegsalabun Зведен…" at bounding box center [647, 209] width 470 height 419
click at [441, 24] on icon at bounding box center [442, 25] width 8 height 8
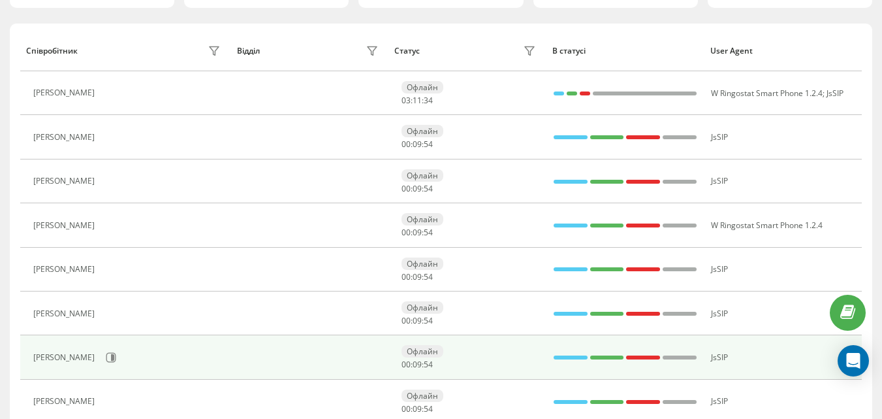
scroll to position [152, 0]
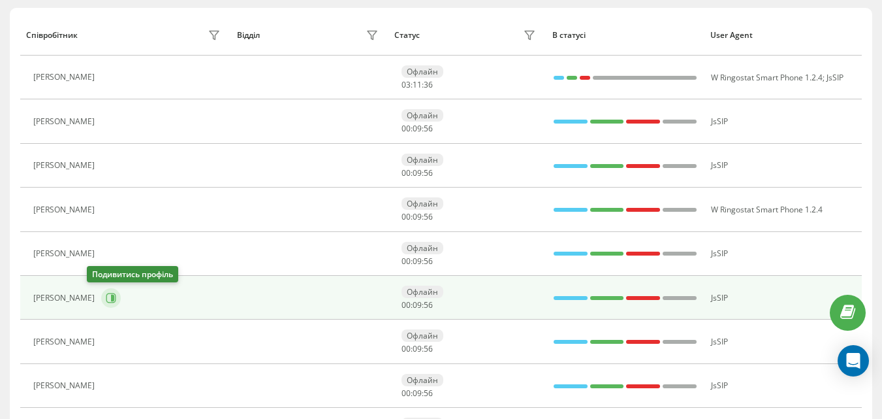
click at [101, 303] on button at bounding box center [111, 298] width 20 height 20
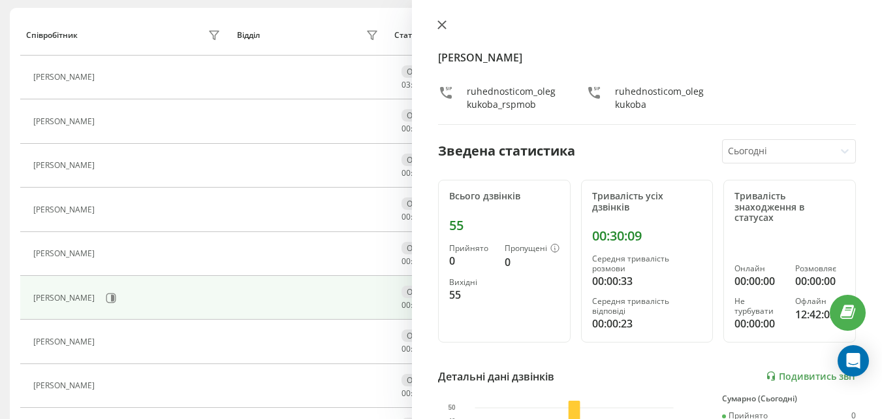
click at [440, 22] on icon at bounding box center [442, 25] width 8 height 8
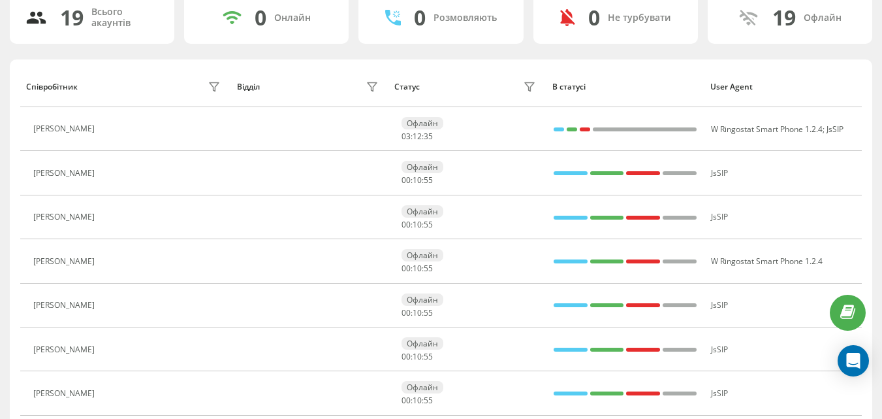
scroll to position [22, 0]
